Goal: Complete application form: Complete application form

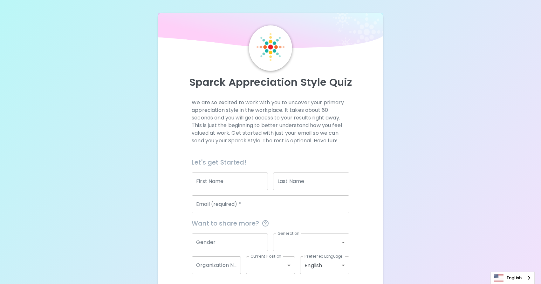
scroll to position [26, 0]
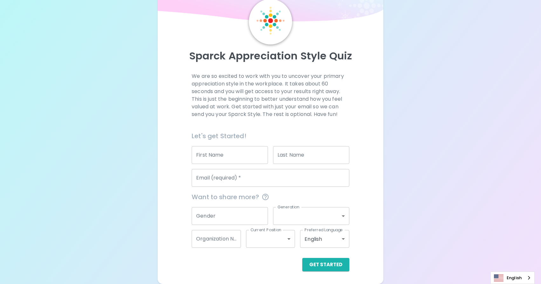
click at [235, 159] on input "First Name" at bounding box center [230, 155] width 76 height 18
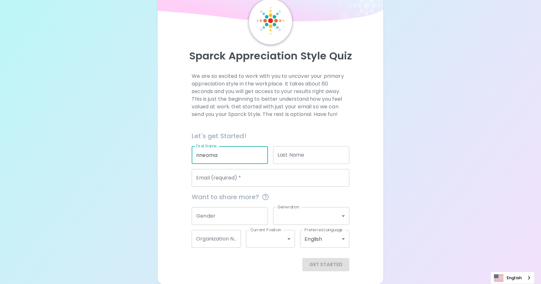
type input "nneoma"
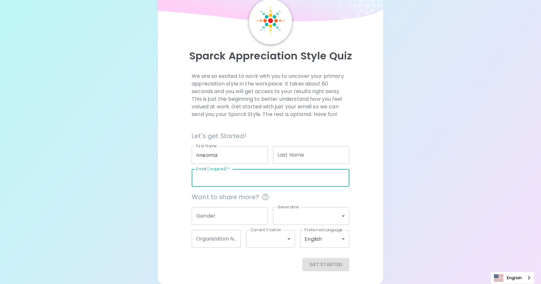
click at [227, 174] on input "Email (required)   *" at bounding box center [271, 178] width 158 height 18
type input "[EMAIL_ADDRESS][DOMAIN_NAME]"
click at [331, 265] on button "Get Started" at bounding box center [325, 264] width 47 height 13
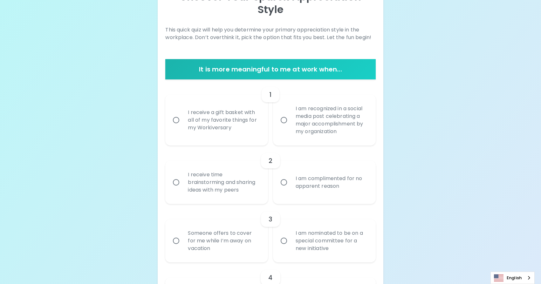
scroll to position [86, 0]
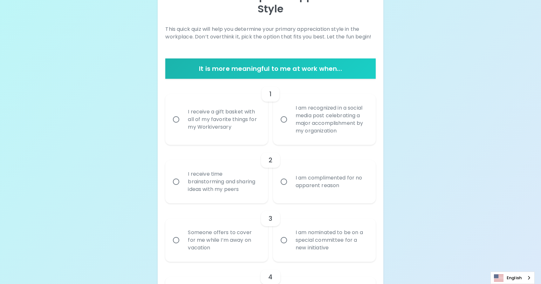
click at [210, 107] on div "I receive a gift basket with all of my favorite things for my Workiversary" at bounding box center [224, 119] width 82 height 38
click at [183, 113] on input "I receive a gift basket with all of my favorite things for my Workiversary" at bounding box center [175, 119] width 13 height 13
radio input "true"
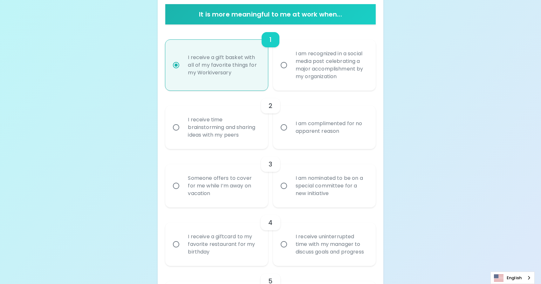
scroll to position [141, 0]
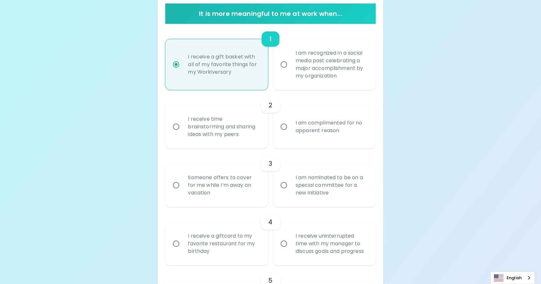
click at [359, 115] on div "I am complimented for no apparent reason" at bounding box center [332, 127] width 82 height 31
click at [291, 120] on input "I am complimented for no apparent reason" at bounding box center [283, 126] width 13 height 13
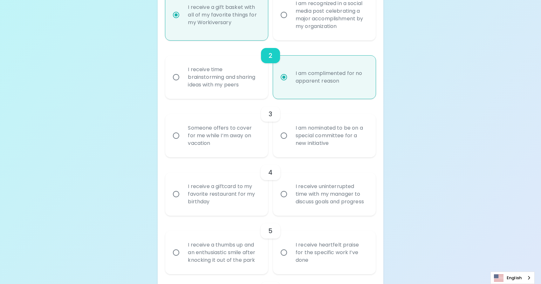
scroll to position [192, 0]
radio input "true"
click at [366, 122] on div "I am nominated to be on a special committee for a new initiative" at bounding box center [332, 134] width 82 height 38
click at [291, 128] on input "I am nominated to be on a special committee for a new initiative" at bounding box center [283, 134] width 13 height 13
radio input "false"
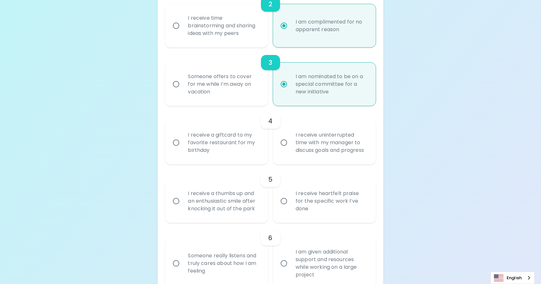
scroll to position [243, 0]
radio input "true"
click at [355, 128] on div "I receive uninterrupted time with my manager to discuss goals and progress" at bounding box center [332, 142] width 82 height 38
click at [291, 135] on input "I receive uninterrupted time with my manager to discuss goals and progress" at bounding box center [283, 141] width 13 height 13
radio input "false"
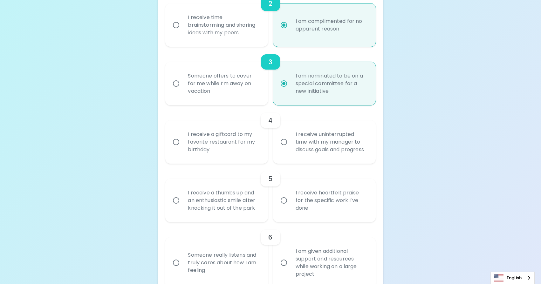
radio input "false"
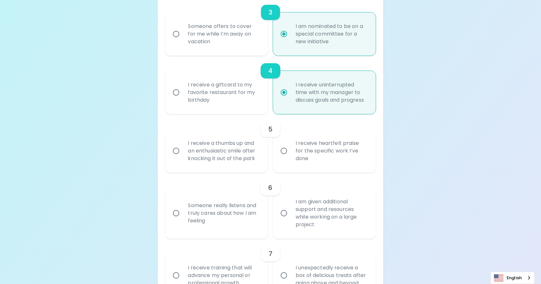
scroll to position [294, 0]
radio input "true"
click at [198, 132] on div "I receive a thumbs up and an enthusiastic smile after knocking it out of the pa…" at bounding box center [224, 150] width 82 height 38
click at [183, 143] on input "I receive a thumbs up and an enthusiastic smile after knocking it out of the pa…" at bounding box center [175, 149] width 13 height 13
radio input "false"
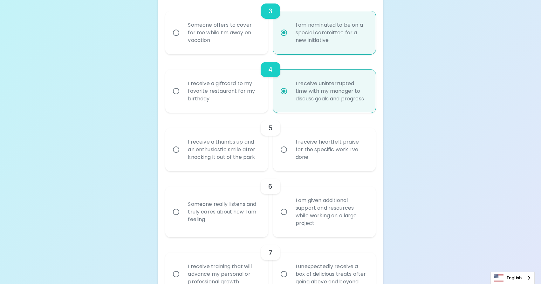
radio input "false"
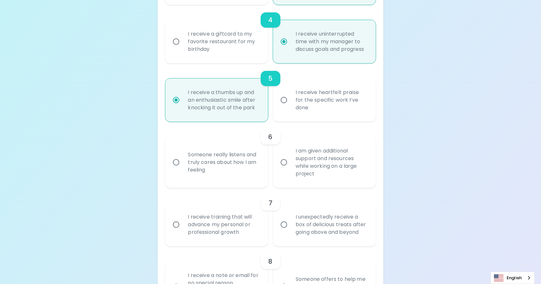
scroll to position [345, 0]
radio input "true"
click at [235, 144] on div "Someone really listens and truly cares about how I am feeling" at bounding box center [224, 161] width 82 height 38
click at [183, 155] on input "Someone really listens and truly cares about how I am feeling" at bounding box center [175, 161] width 13 height 13
radio input "false"
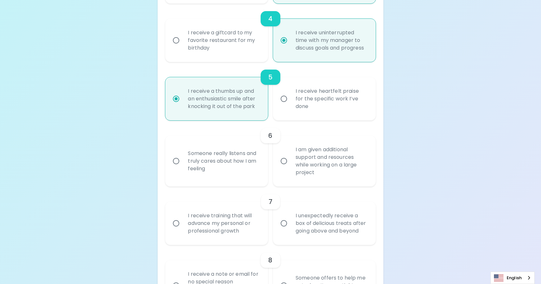
radio input "false"
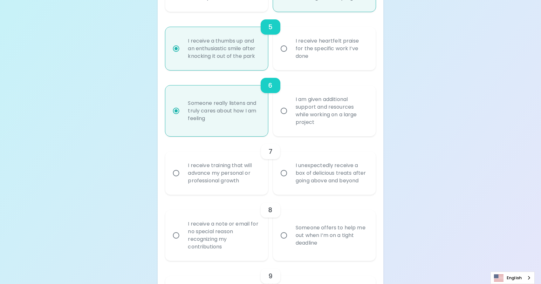
scroll to position [395, 0]
radio input "true"
click at [244, 156] on div "I receive training that will advance my personal or professional growth" at bounding box center [224, 173] width 82 height 38
click at [183, 166] on input "I receive training that will advance my personal or professional growth" at bounding box center [175, 172] width 13 height 13
radio input "false"
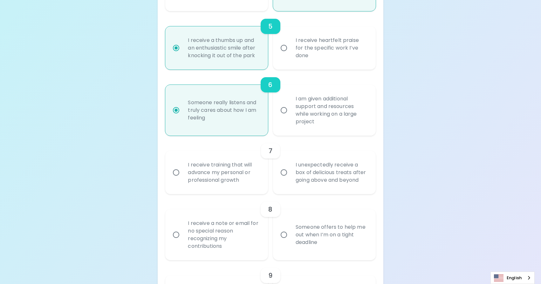
radio input "false"
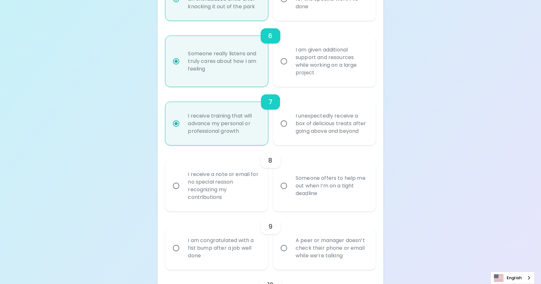
scroll to position [446, 0]
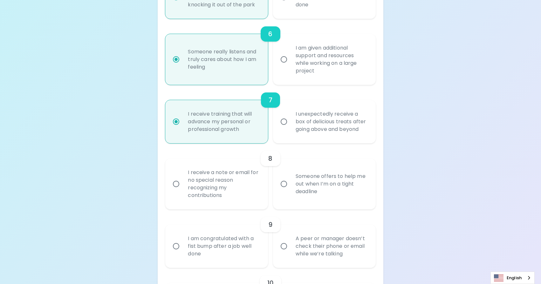
radio input "true"
click at [217, 161] on div "I receive a note or email for no special reason recognizing my contributions" at bounding box center [224, 184] width 82 height 46
click at [183, 177] on input "I receive a note or email for no special reason recognizing my contributions" at bounding box center [175, 183] width 13 height 13
radio input "false"
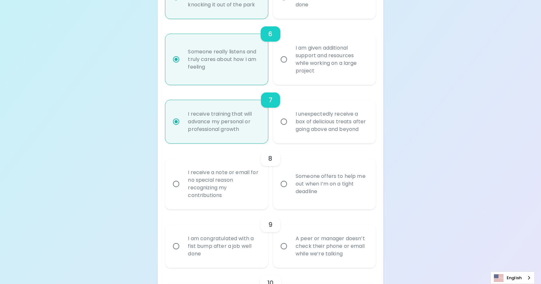
radio input "false"
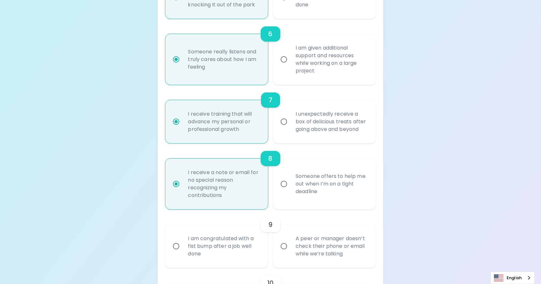
scroll to position [497, 0]
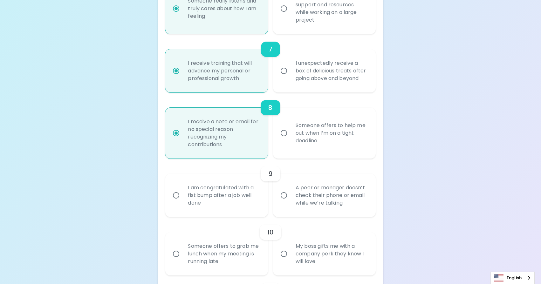
radio input "true"
click at [340, 134] on div "Someone offers to help me out when I’m on a tight deadline" at bounding box center [332, 133] width 82 height 38
click at [291, 134] on input "Someone offers to help me out when I’m on a tight deadline" at bounding box center [283, 133] width 13 height 13
radio input "false"
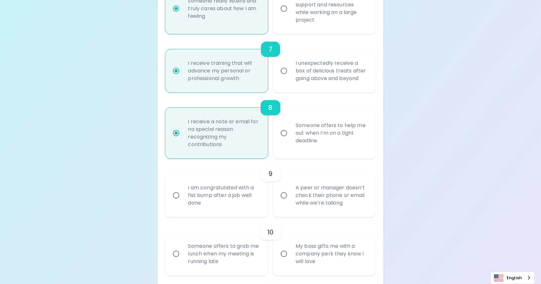
radio input "false"
radio input "true"
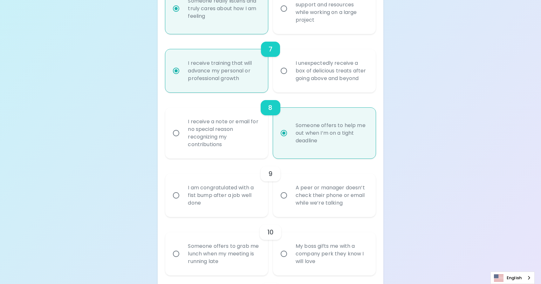
radio input "true"
click at [214, 127] on div "I receive a note or email for no special reason recognizing my contributions" at bounding box center [224, 133] width 82 height 46
click at [183, 127] on input "I receive a note or email for no special reason recognizing my contributions" at bounding box center [175, 133] width 13 height 13
radio input "false"
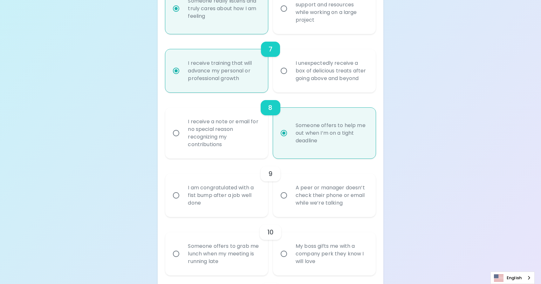
radio input "false"
radio input "true"
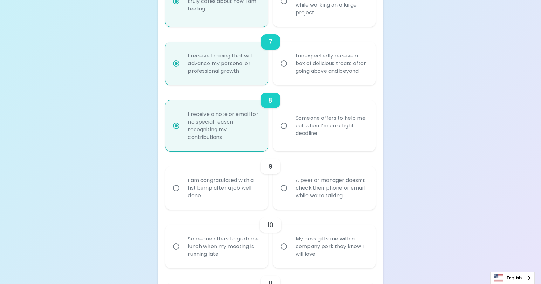
scroll to position [509, 0]
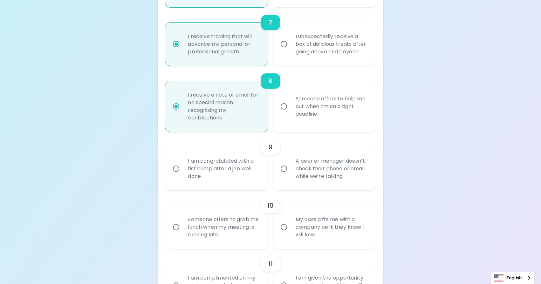
radio input "true"
drag, startPoint x: 347, startPoint y: 138, endPoint x: 352, endPoint y: 136, distance: 4.6
click at [347, 140] on div "9" at bounding box center [270, 147] width 210 height 15
click at [339, 164] on div "A peer or manager doesn’t check their phone or email while we’re talking" at bounding box center [332, 167] width 82 height 38
click at [291, 164] on input "A peer or manager doesn’t check their phone or email while we’re talking" at bounding box center [283, 167] width 13 height 13
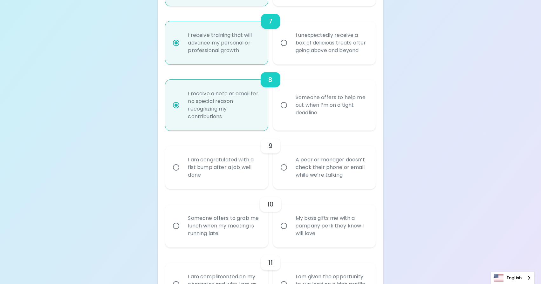
radio input "false"
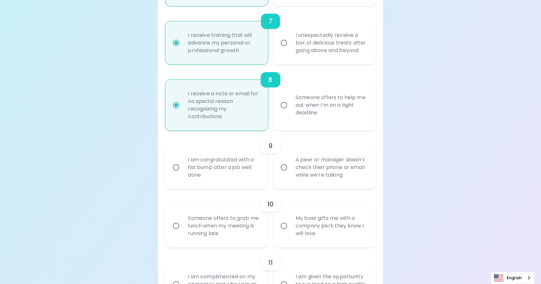
radio input "false"
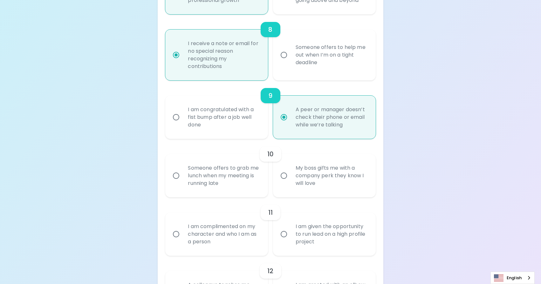
scroll to position [576, 0]
radio input "true"
click at [354, 172] on div "My boss gifts me with a company perk they know I will love" at bounding box center [332, 175] width 82 height 38
click at [291, 172] on input "My boss gifts me with a company perk they know I will love" at bounding box center [283, 174] width 13 height 13
radio input "false"
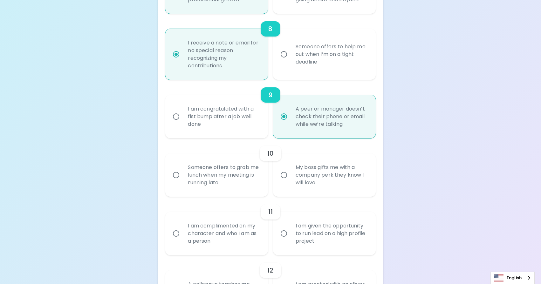
radio input "false"
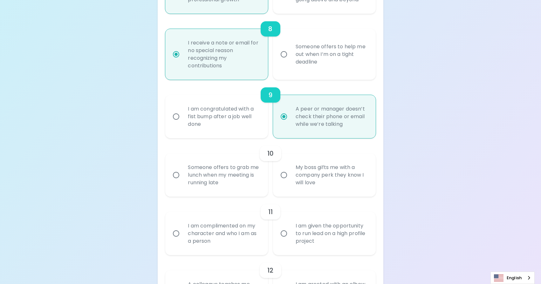
radio input "false"
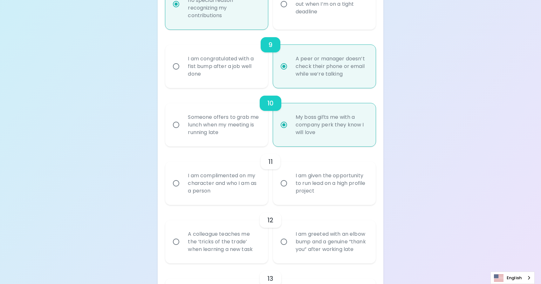
scroll to position [627, 0]
radio input "true"
click at [367, 164] on div "I am given the opportunity to run lead on a high profile project" at bounding box center [332, 183] width 82 height 38
click at [291, 176] on input "I am given the opportunity to run lead on a high profile project" at bounding box center [283, 182] width 13 height 13
radio input "false"
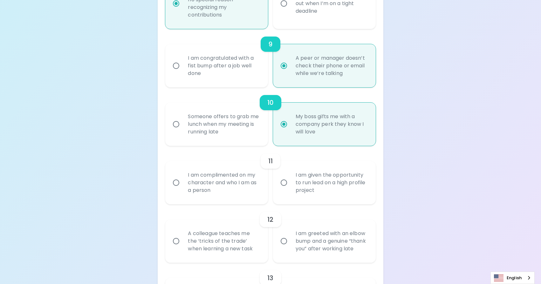
radio input "false"
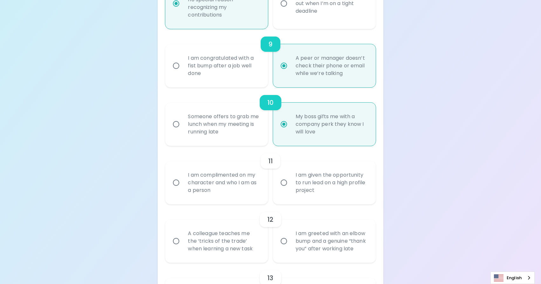
radio input "false"
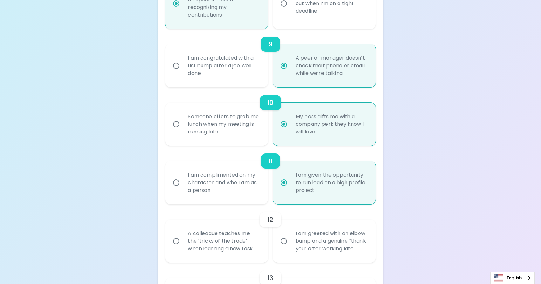
scroll to position [678, 0]
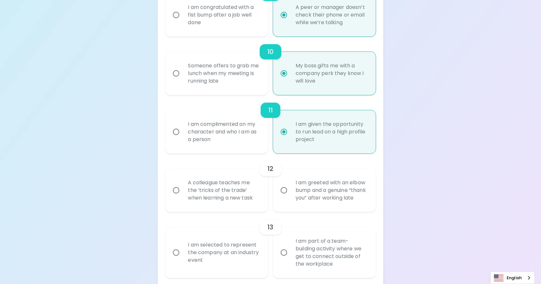
radio input "true"
click at [209, 187] on div "A colleague teaches me the ‘tricks of the trade’ when learning a new task" at bounding box center [224, 190] width 82 height 38
click at [183, 187] on input "A colleague teaches me the ‘tricks of the trade’ when learning a new task" at bounding box center [175, 190] width 13 height 13
radio input "false"
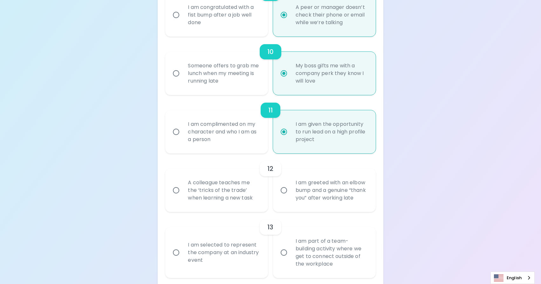
radio input "false"
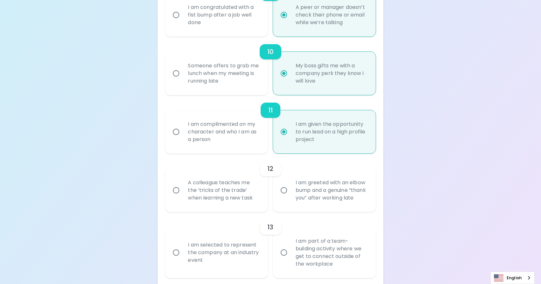
radio input "false"
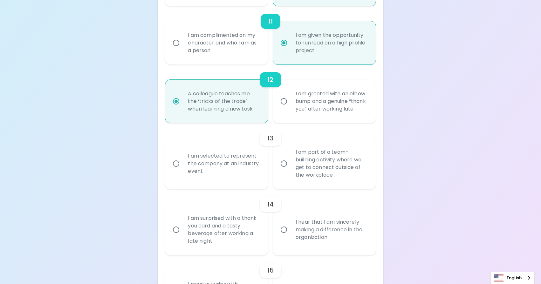
scroll to position [766, 0]
radio input "true"
click at [337, 153] on div "I am part of a team-building activity where we get to connect outside of the wo…" at bounding box center [332, 164] width 82 height 46
click at [291, 158] on input "I am part of a team-building activity where we get to connect outside of the wo…" at bounding box center [283, 164] width 13 height 13
radio input "false"
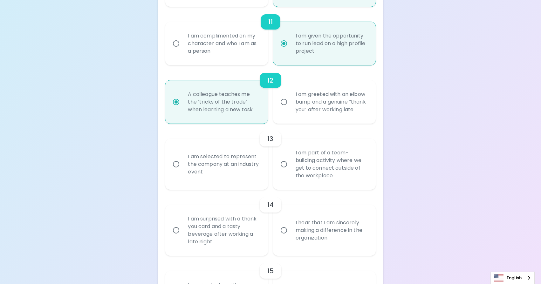
radio input "false"
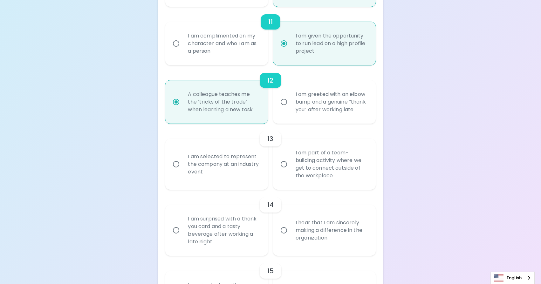
radio input "false"
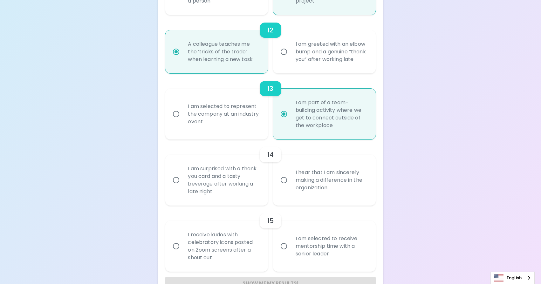
scroll to position [817, 0]
radio input "true"
click at [355, 168] on div "I hear that I am sincerely making a difference in the organization" at bounding box center [332, 180] width 82 height 38
click at [291, 173] on input "I hear that I am sincerely making a difference in the organization" at bounding box center [283, 179] width 13 height 13
radio input "false"
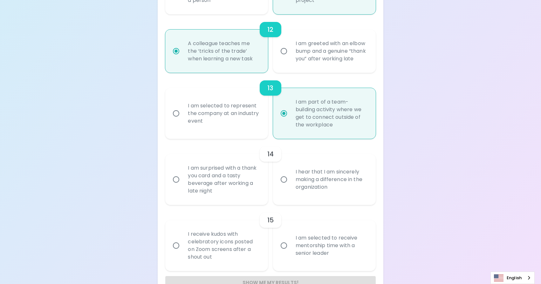
radio input "false"
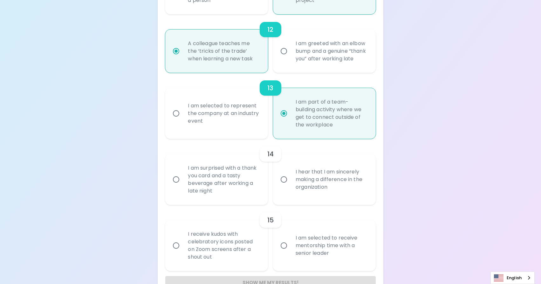
radio input "false"
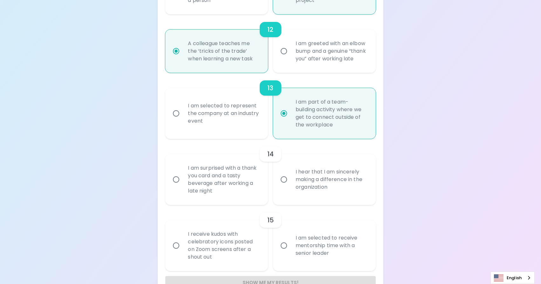
radio input "false"
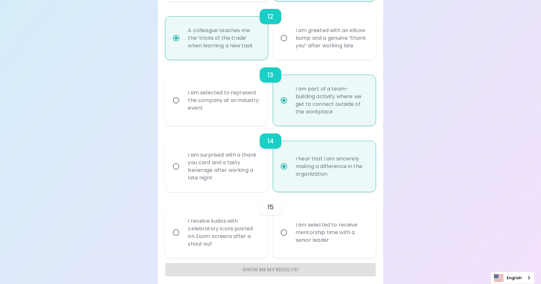
radio input "true"
click at [348, 243] on div "I am selected to receive mentorship time with a senior leader" at bounding box center [332, 233] width 82 height 38
click at [291, 239] on input "I am selected to receive mentorship time with a senior leader" at bounding box center [283, 232] width 13 height 13
radio input "false"
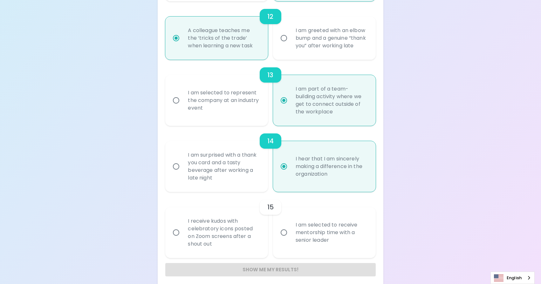
radio input "false"
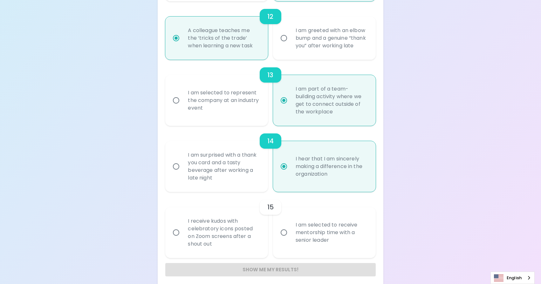
radio input "false"
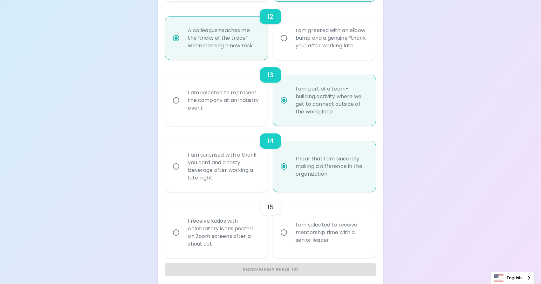
radio input "false"
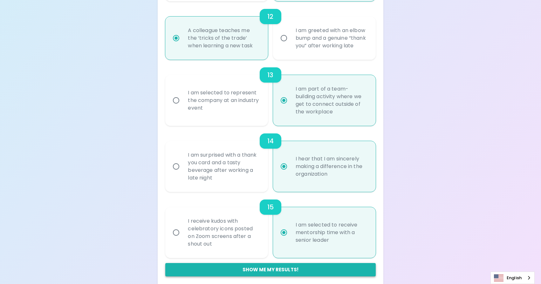
radio input "true"
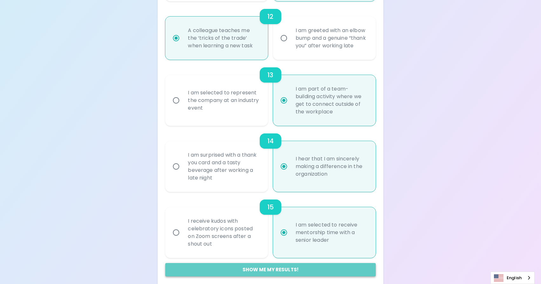
click at [265, 265] on button "Show me my results!" at bounding box center [270, 269] width 210 height 13
radio input "false"
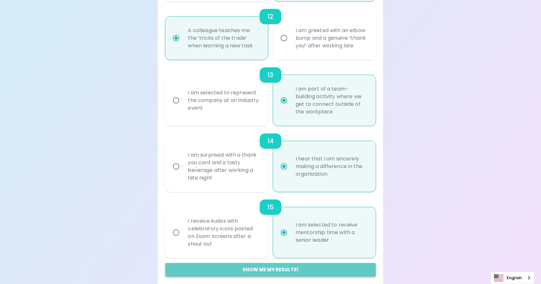
radio input "false"
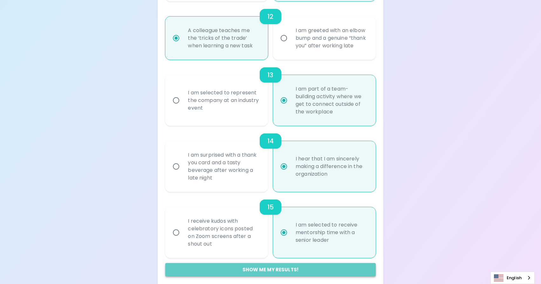
radio input "false"
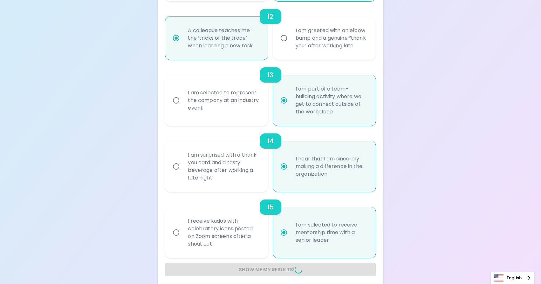
radio input "false"
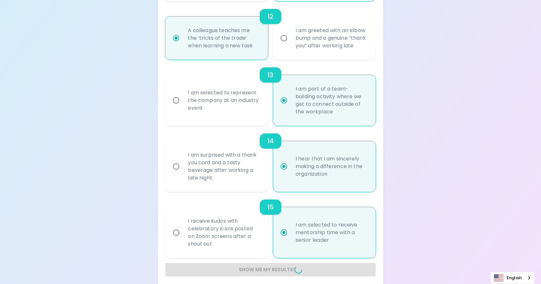
radio input "false"
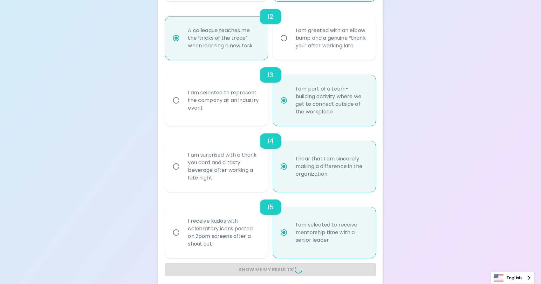
radio input "false"
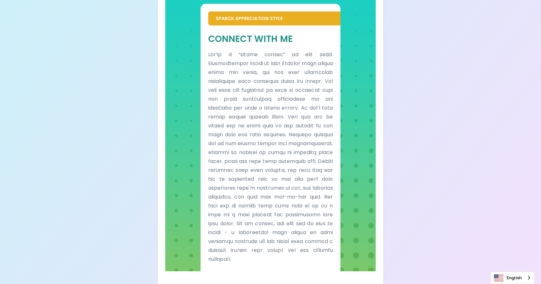
scroll to position [443, 0]
